Goal: Find specific page/section: Find specific page/section

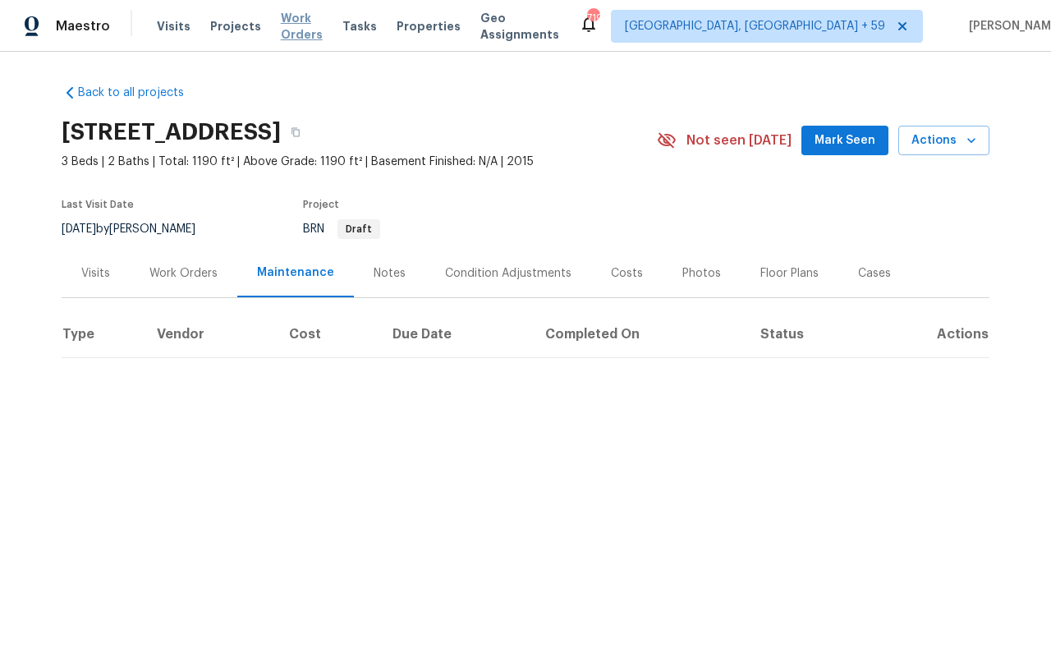
click at [281, 20] on span "Work Orders" at bounding box center [302, 26] width 42 height 33
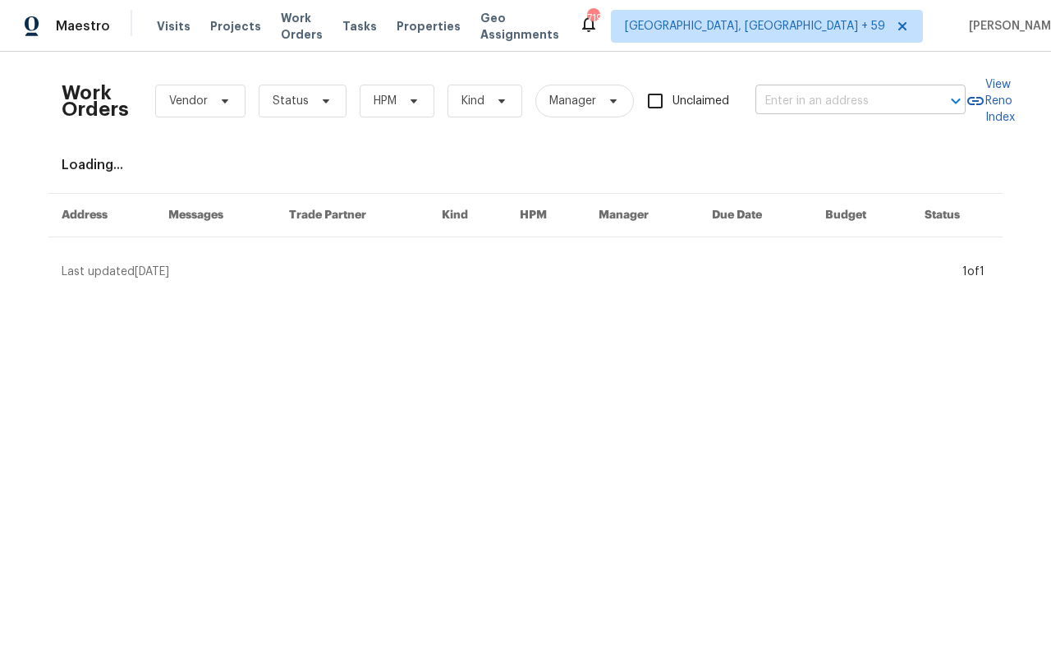
click at [822, 103] on input "text" at bounding box center [837, 101] width 164 height 25
paste input "[STREET_ADDRESS]"
type input "[STREET_ADDRESS]"
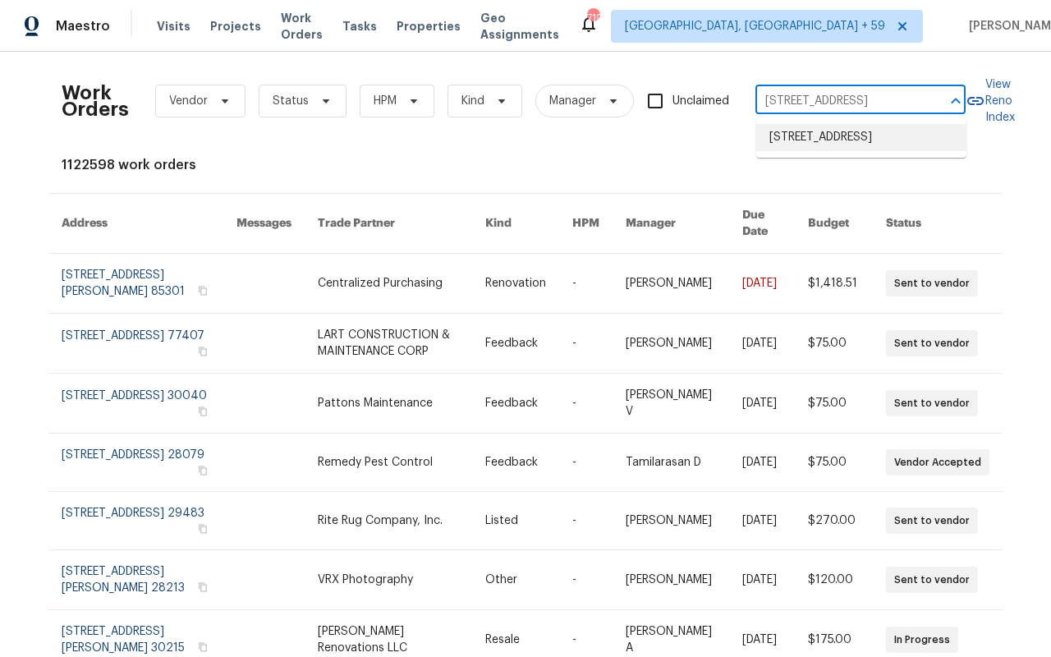
click at [821, 137] on li "[STREET_ADDRESS]" at bounding box center [861, 137] width 210 height 27
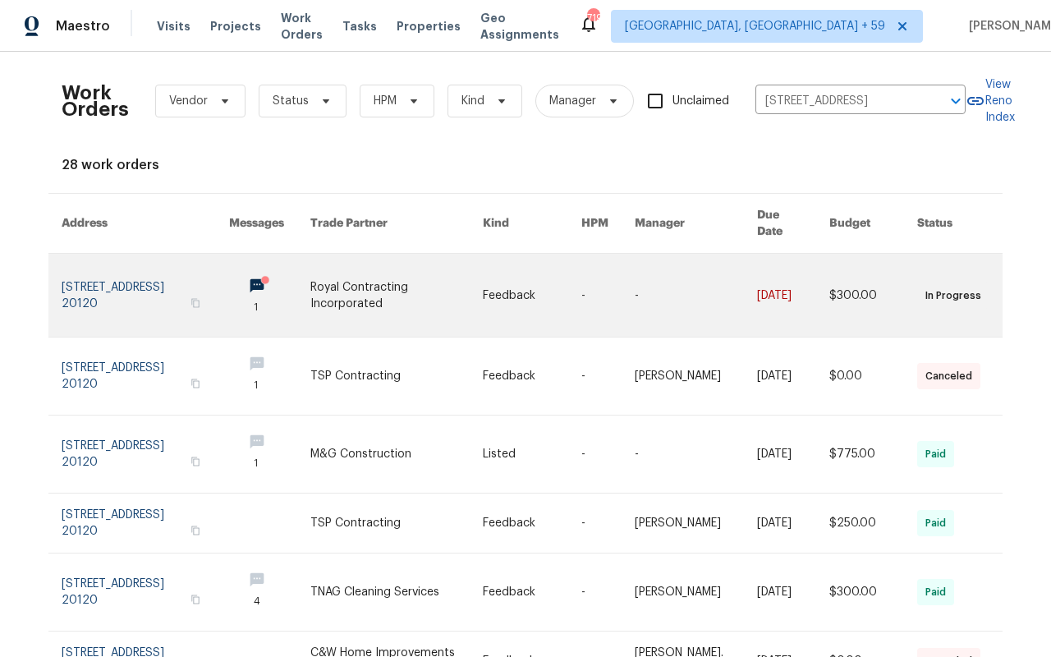
click at [157, 294] on link at bounding box center [145, 295] width 167 height 83
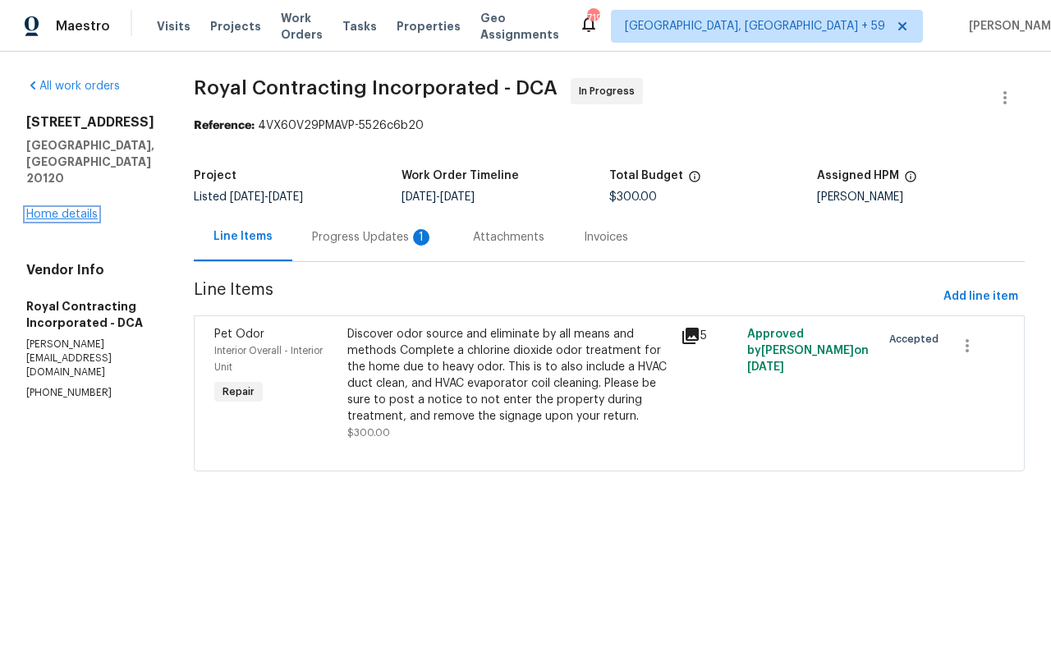
click at [83, 209] on link "Home details" at bounding box center [61, 214] width 71 height 11
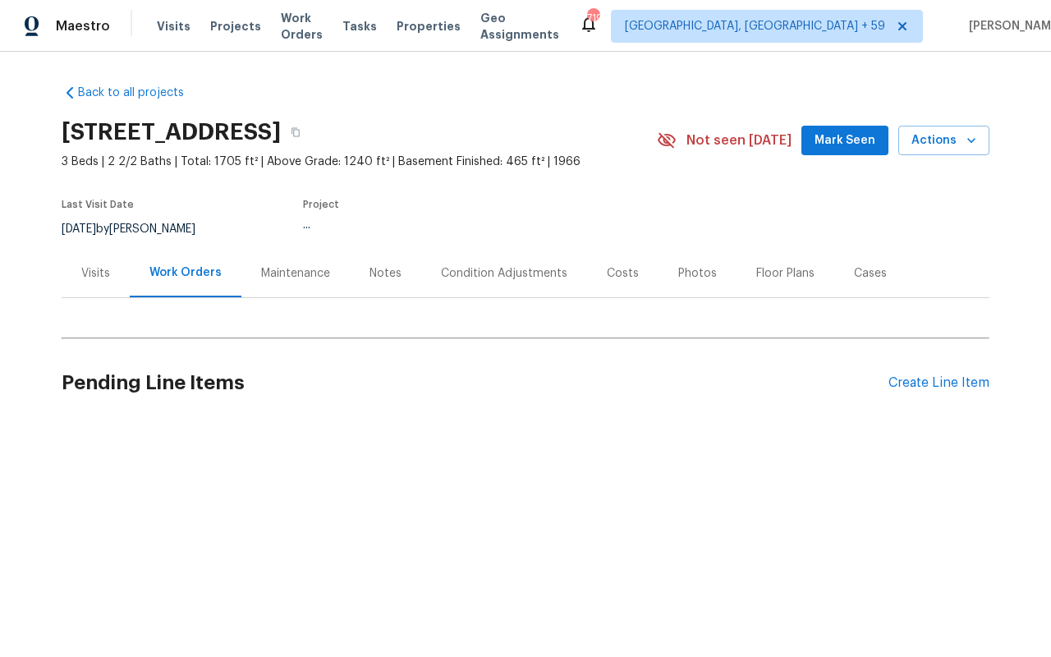
click at [93, 245] on div "Last Visit Date [DATE] by [PERSON_NAME] Project ..." at bounding box center [340, 219] width 557 height 59
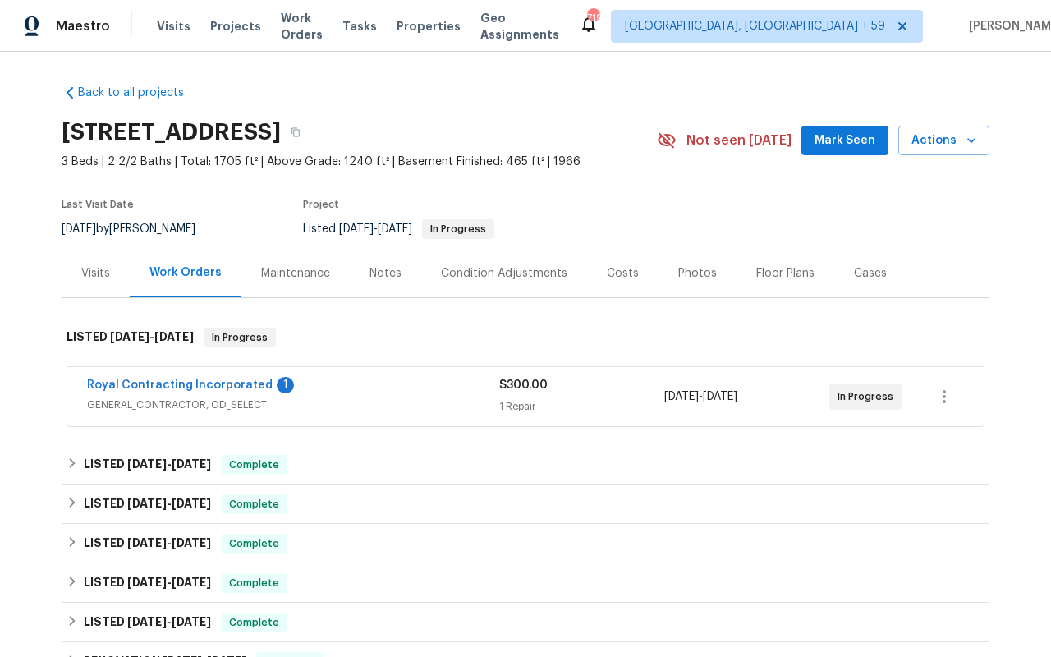
click at [92, 274] on div "Visits" at bounding box center [95, 273] width 29 height 16
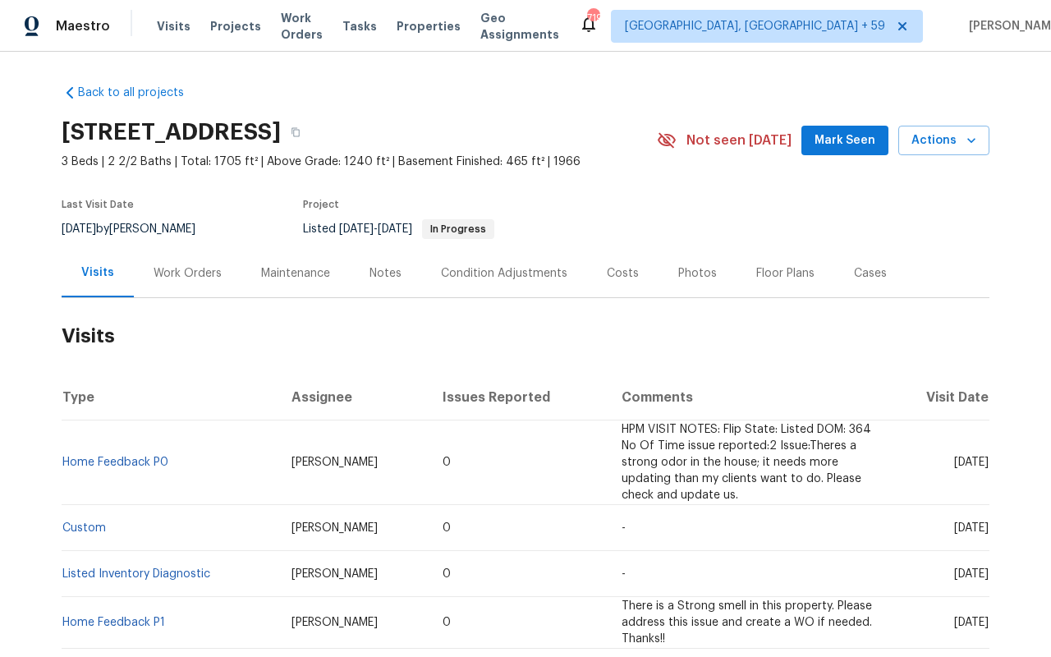
click at [125, 454] on td "Home Feedback P0" at bounding box center [170, 462] width 217 height 85
click at [123, 473] on td "Home Feedback P0" at bounding box center [170, 462] width 217 height 85
click at [123, 454] on td "Home Feedback P0" at bounding box center [170, 462] width 217 height 85
click at [123, 459] on link "Home Feedback P0" at bounding box center [115, 461] width 106 height 11
